Goal: Transaction & Acquisition: Purchase product/service

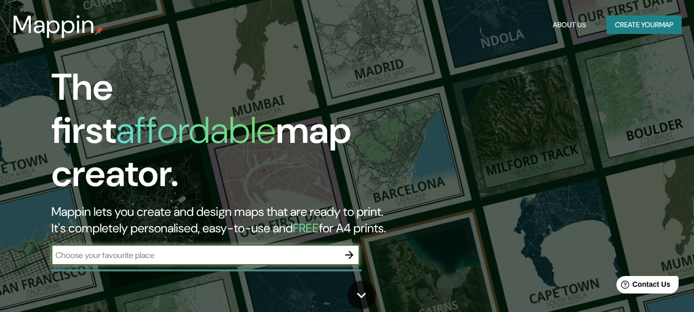
scroll to position [51, 0]
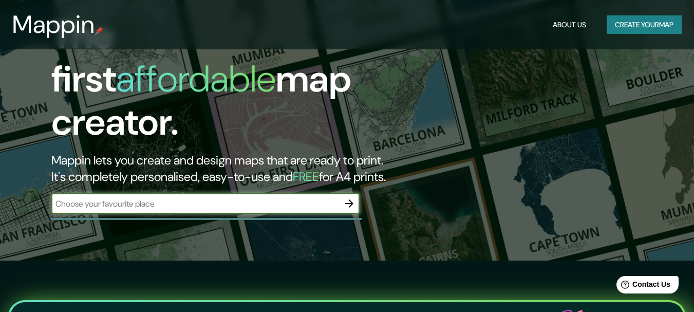
click at [635, 24] on button "Create your map" at bounding box center [644, 24] width 75 height 19
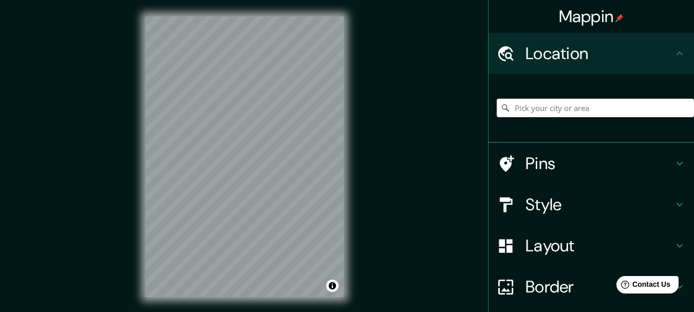
click at [607, 161] on h4 "Pins" at bounding box center [600, 163] width 148 height 21
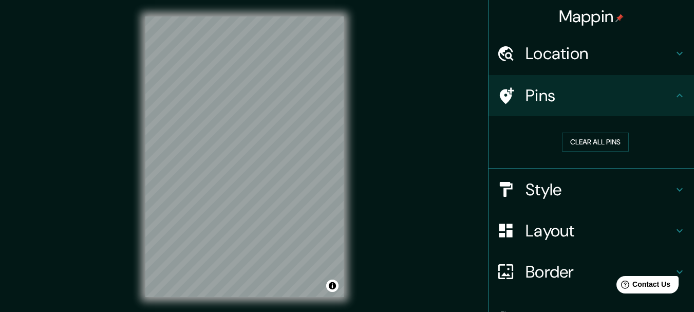
click at [621, 105] on h4 "Pins" at bounding box center [600, 95] width 148 height 21
click at [685, 100] on div "Pins" at bounding box center [592, 95] width 206 height 41
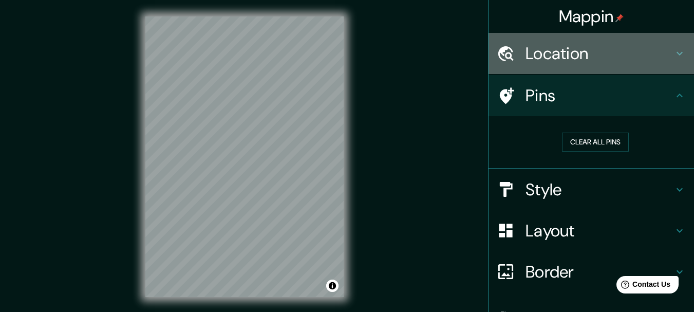
click at [660, 52] on h4 "Location" at bounding box center [600, 53] width 148 height 21
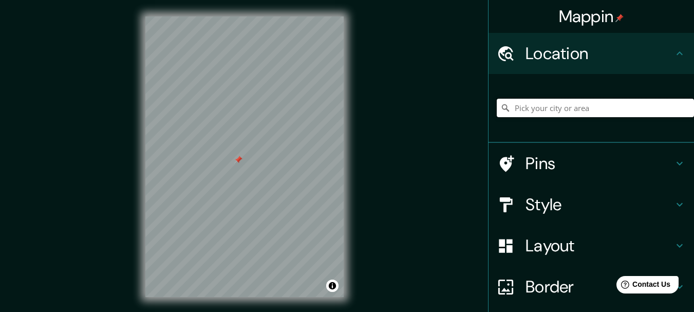
click at [525, 107] on input "Pick your city or area" at bounding box center [595, 108] width 197 height 19
click at [391, 117] on div "Mappin Location Pins Style Layout Border Choose a border. Hint : you can make l…" at bounding box center [347, 165] width 694 height 330
click at [526, 207] on h4 "Style" at bounding box center [600, 204] width 148 height 21
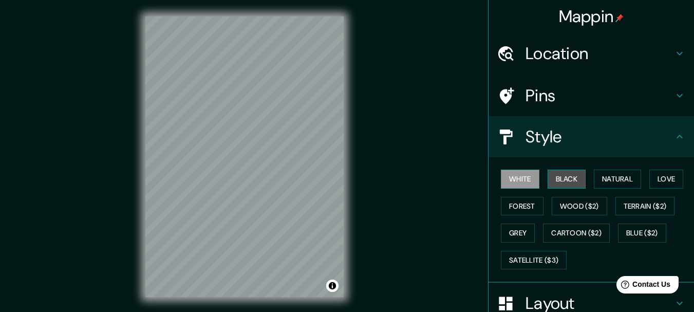
click at [553, 180] on button "Black" at bounding box center [567, 179] width 39 height 19
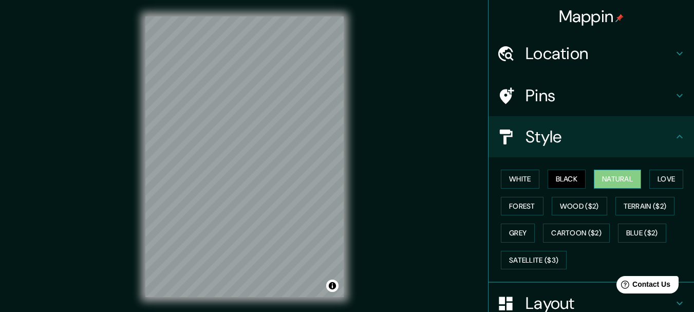
click at [596, 184] on button "Natural" at bounding box center [617, 179] width 47 height 19
click at [672, 175] on button "Love" at bounding box center [667, 179] width 34 height 19
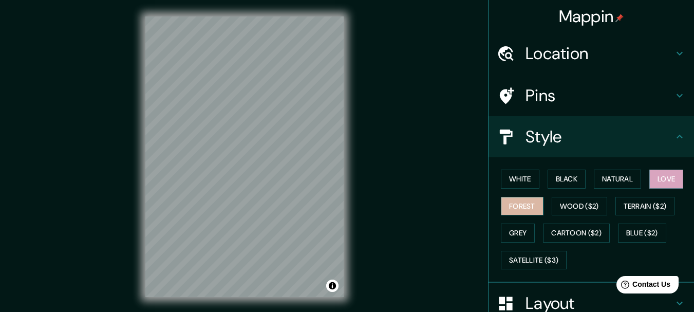
click at [528, 206] on button "Forest" at bounding box center [522, 206] width 43 height 19
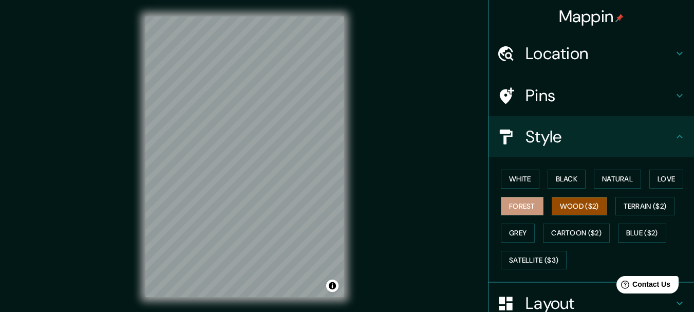
click at [555, 206] on button "Wood ($2)" at bounding box center [580, 206] width 56 height 19
click at [642, 197] on button "Terrain ($2)" at bounding box center [646, 206] width 60 height 19
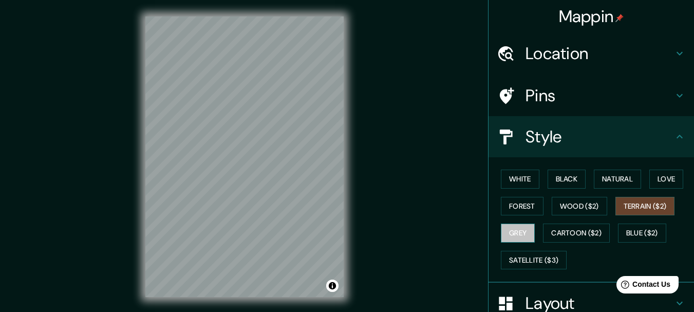
click at [511, 228] on button "Grey" at bounding box center [518, 233] width 34 height 19
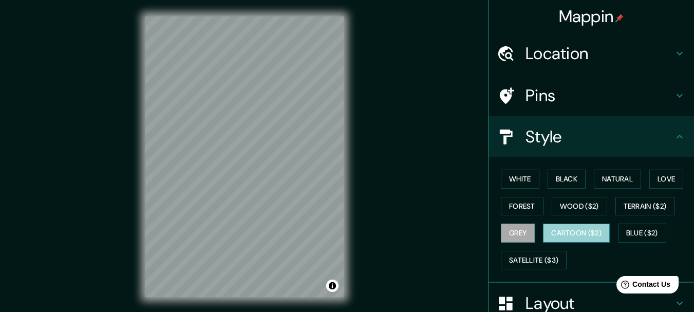
click at [546, 230] on button "Cartoon ($2)" at bounding box center [576, 233] width 67 height 19
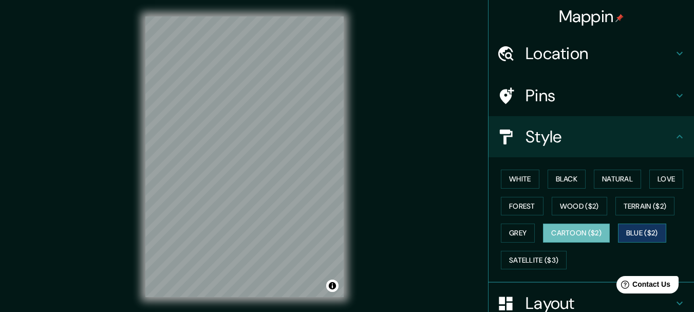
click at [637, 225] on button "Blue ($2)" at bounding box center [642, 233] width 48 height 19
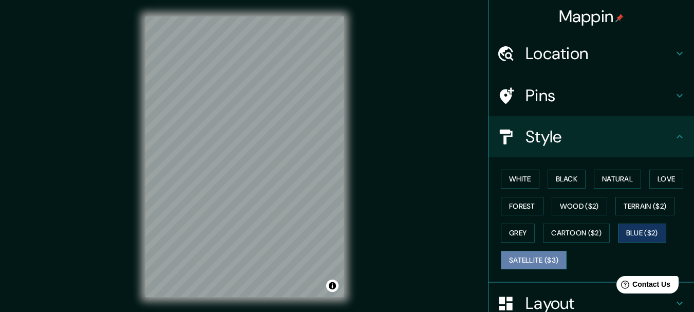
click at [520, 255] on button "Satellite ($3)" at bounding box center [534, 260] width 66 height 19
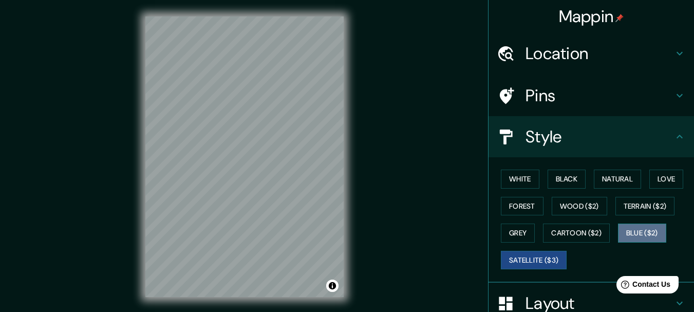
drag, startPoint x: 645, startPoint y: 233, endPoint x: 637, endPoint y: 233, distance: 7.7
click at [644, 233] on button "Blue ($2)" at bounding box center [642, 233] width 48 height 19
